Goal: Task Accomplishment & Management: Use online tool/utility

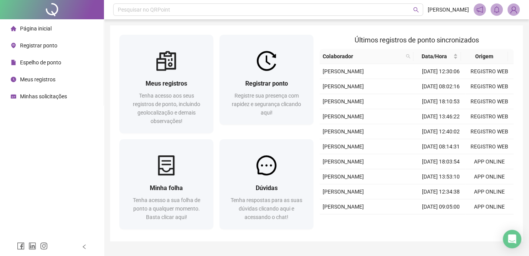
click at [44, 44] on span "Registrar ponto" at bounding box center [38, 45] width 37 height 6
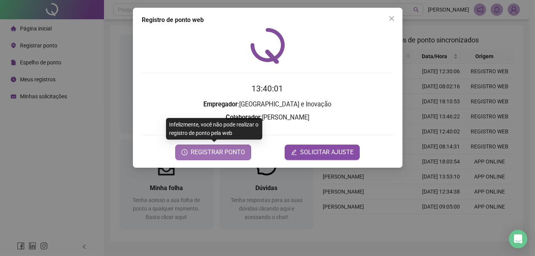
click at [231, 151] on span "REGISTRAR PONTO" at bounding box center [218, 151] width 54 height 9
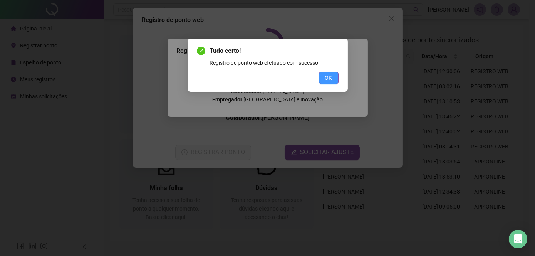
click at [326, 81] on span "OK" at bounding box center [328, 78] width 7 height 8
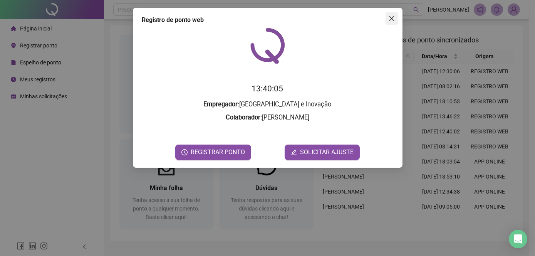
click at [389, 22] on button "Close" at bounding box center [392, 18] width 12 height 12
